Goal: Find specific page/section: Find specific page/section

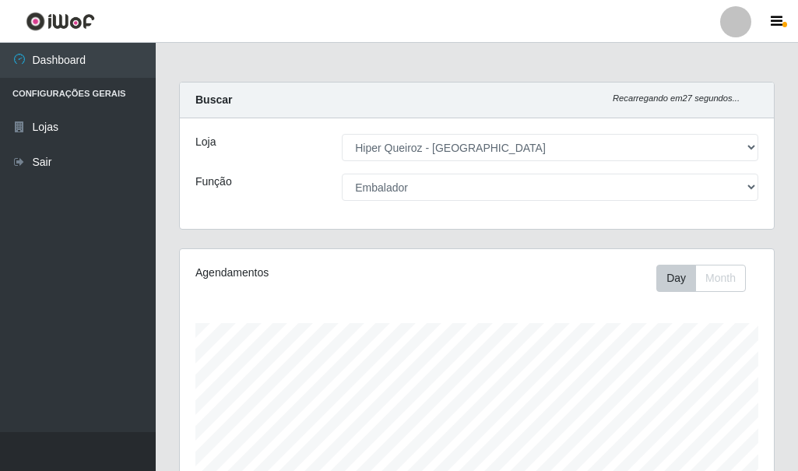
select select "513"
select select "1"
click at [775, 23] on icon "button" at bounding box center [776, 22] width 12 height 14
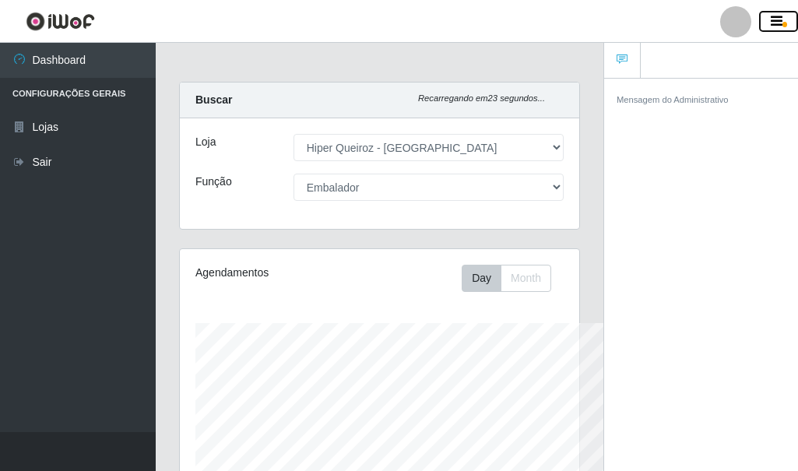
scroll to position [777808, 777732]
click at [624, 57] on icon at bounding box center [621, 59] width 11 height 11
click at [742, 26] on div at bounding box center [735, 21] width 31 height 31
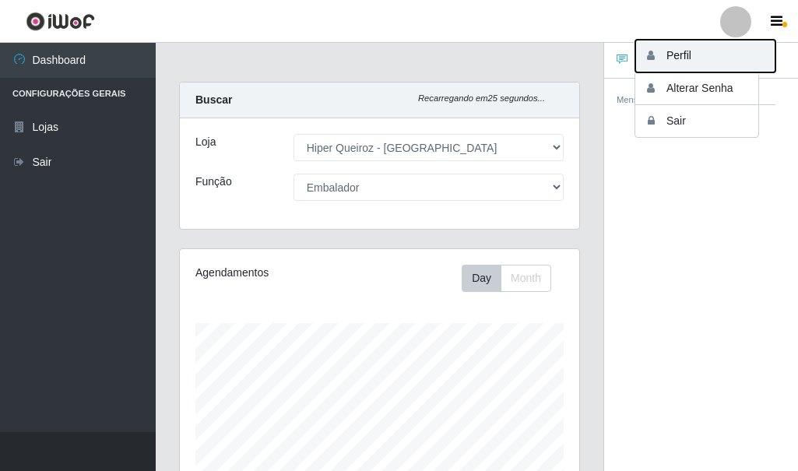
click at [689, 58] on button "Perfil" at bounding box center [705, 56] width 140 height 33
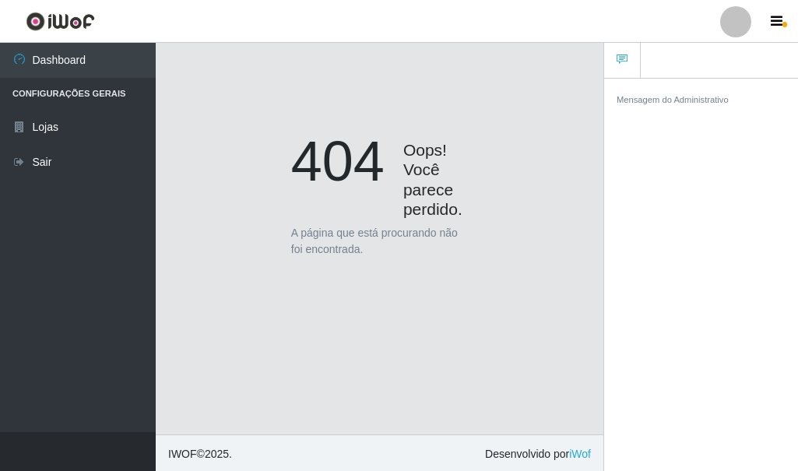
scroll to position [136, 0]
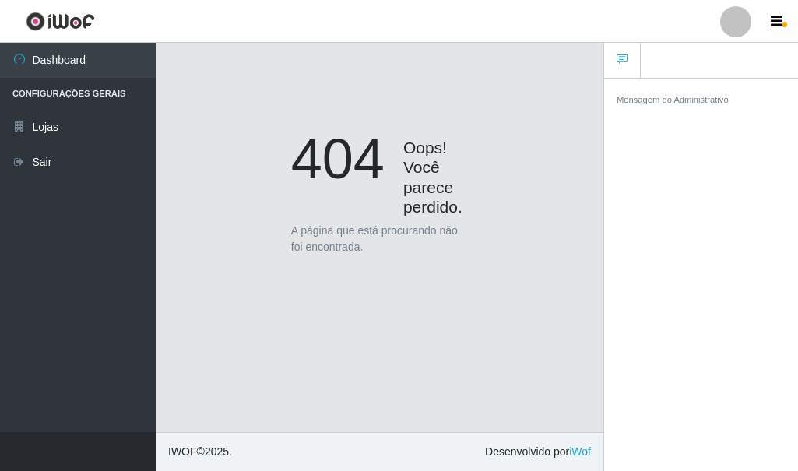
click at [319, 243] on p "A página que está procurando não foi encontrada." at bounding box center [379, 239] width 177 height 33
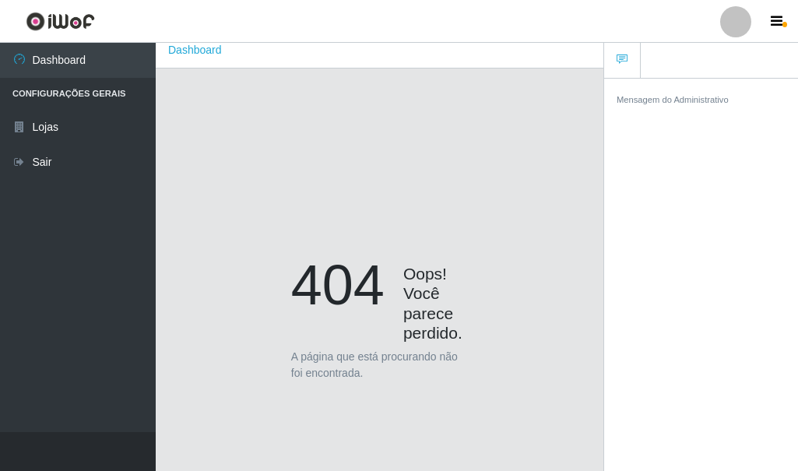
scroll to position [0, 0]
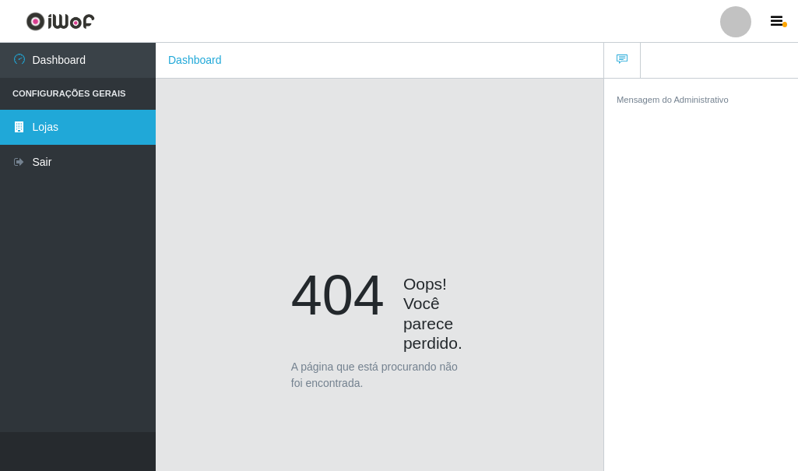
click at [74, 124] on link "Lojas" at bounding box center [78, 127] width 156 height 35
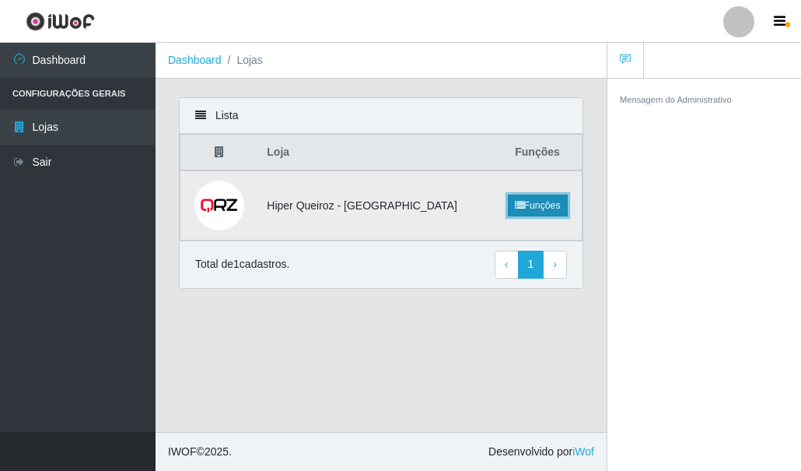
click at [524, 201] on link "Funções" at bounding box center [538, 206] width 60 height 22
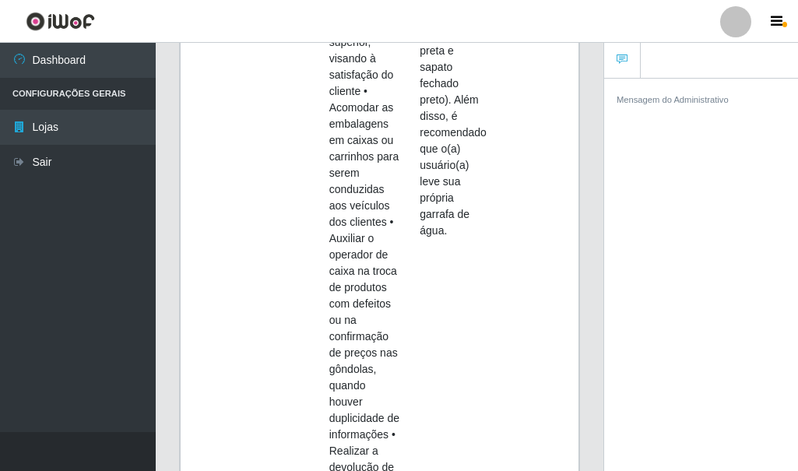
scroll to position [1634, 0]
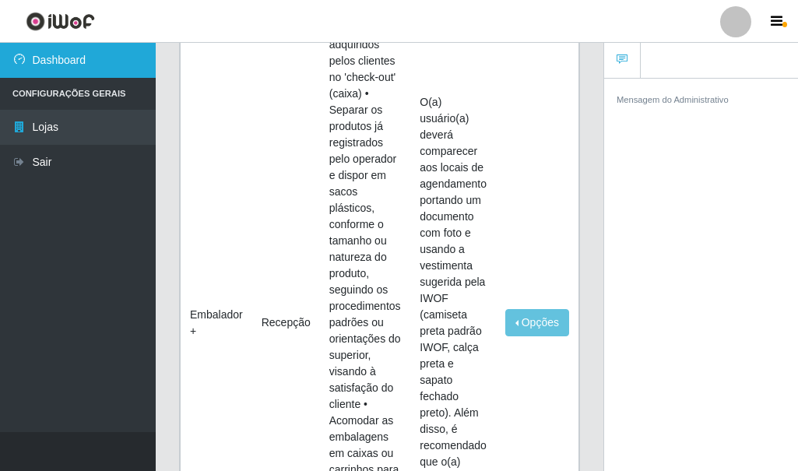
click at [85, 46] on link "Dashboard" at bounding box center [78, 60] width 156 height 35
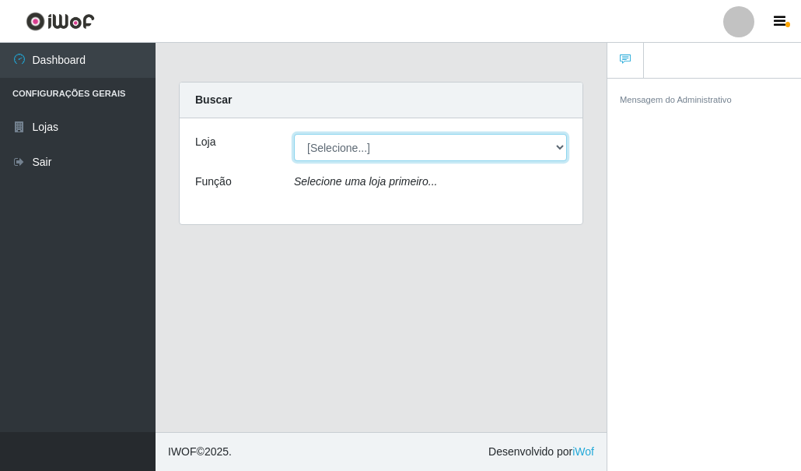
click at [383, 146] on select "[Selecione...] Hiper Queiroz - [GEOGRAPHIC_DATA]" at bounding box center [430, 147] width 273 height 27
select select "513"
click at [294, 134] on select "[Selecione...] Hiper Queiroz - [GEOGRAPHIC_DATA]" at bounding box center [430, 147] width 273 height 27
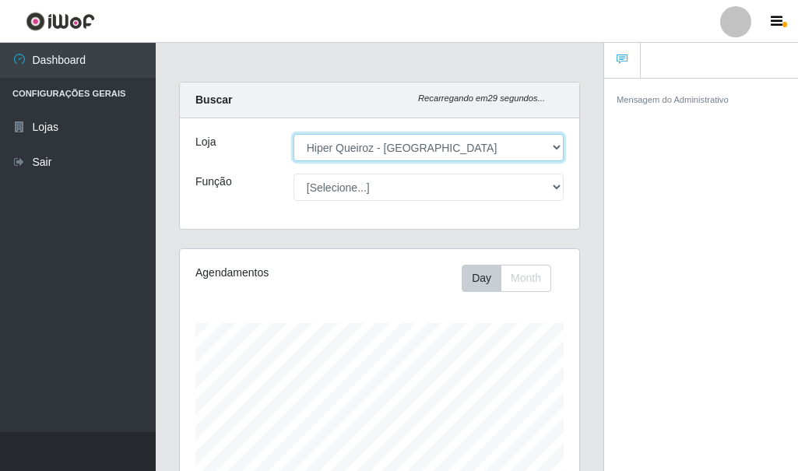
scroll to position [323, 399]
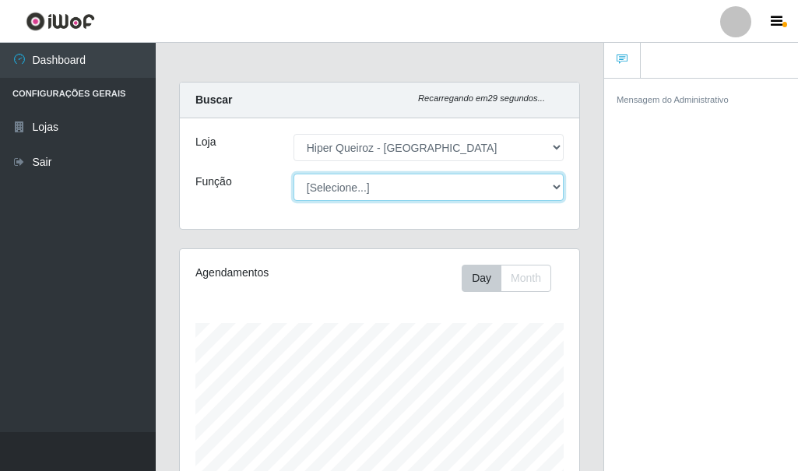
click at [350, 185] on select "[Selecione...] Embalador Embalador + Embalador ++" at bounding box center [428, 187] width 270 height 27
select select "1"
click at [293, 174] on select "[Selecione...] Embalador Embalador + Embalador ++" at bounding box center [428, 187] width 270 height 27
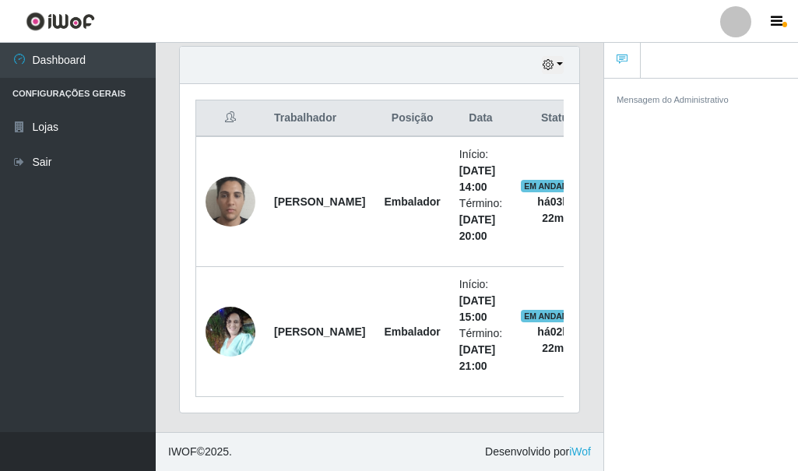
scroll to position [557, 0]
click at [781, 21] on icon "button" at bounding box center [776, 22] width 12 height 14
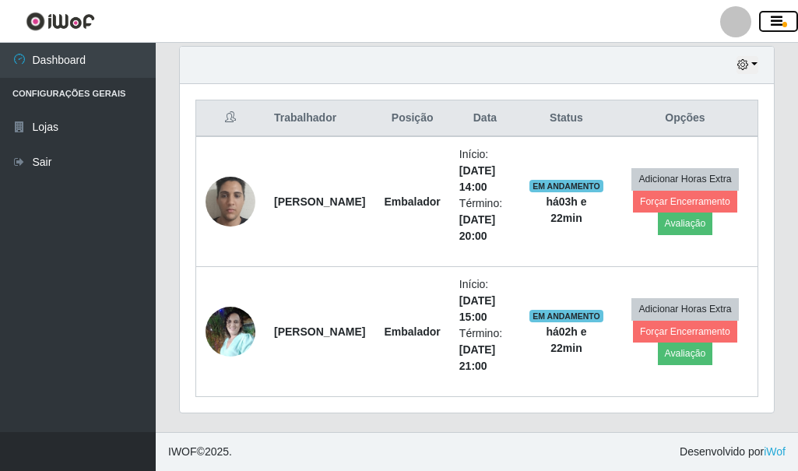
scroll to position [777808, 777537]
